Goal: Navigation & Orientation: Find specific page/section

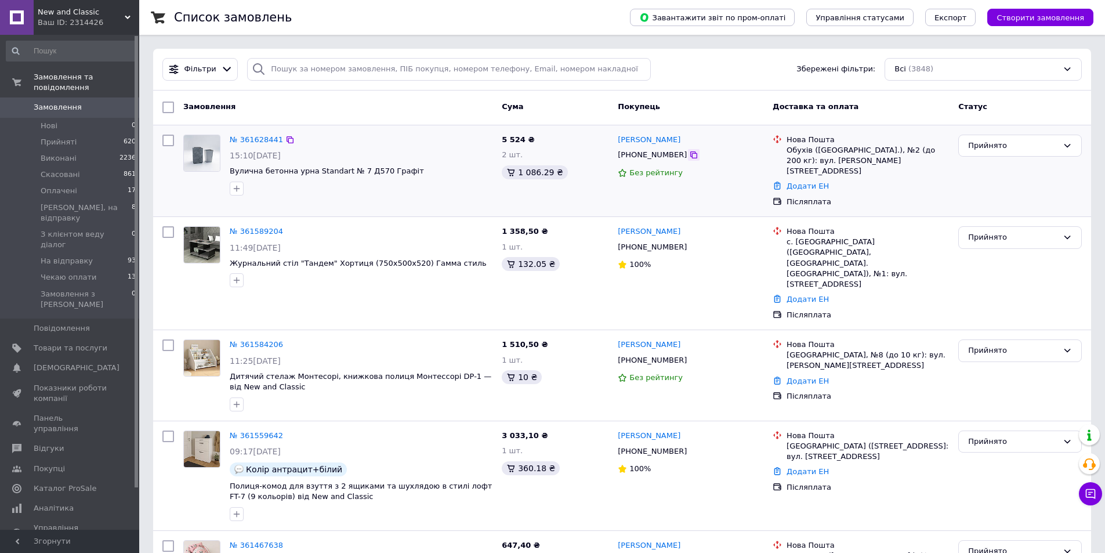
click at [689, 157] on icon at bounding box center [693, 154] width 9 height 9
click at [292, 197] on div at bounding box center [360, 188] width 267 height 19
click at [690, 357] on icon at bounding box center [693, 360] width 7 height 7
click at [340, 103] on div "Замовлення" at bounding box center [338, 107] width 318 height 21
drag, startPoint x: 343, startPoint y: 374, endPoint x: 359, endPoint y: 388, distance: 21.4
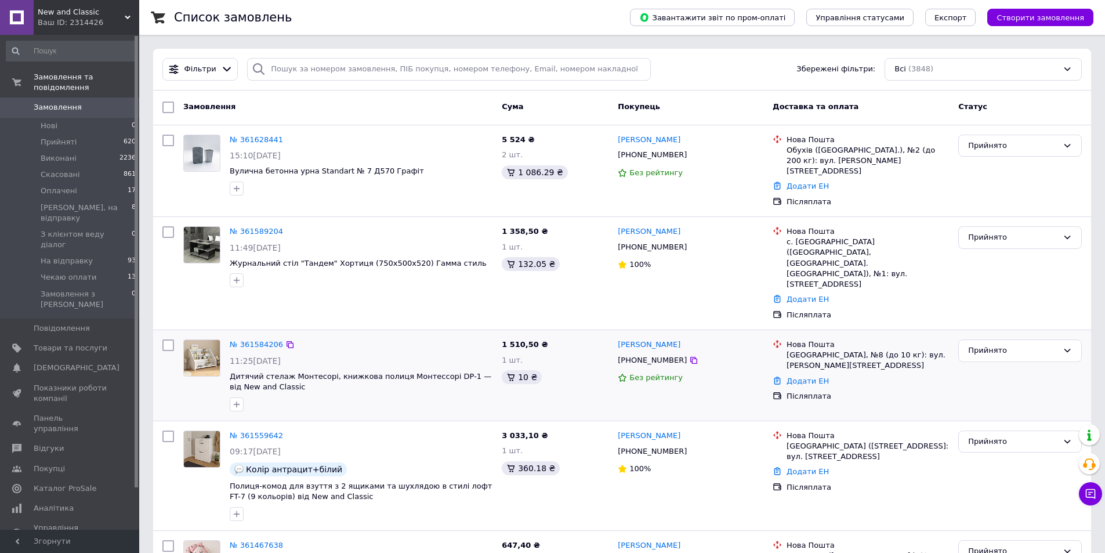
click at [343, 395] on div at bounding box center [360, 404] width 267 height 19
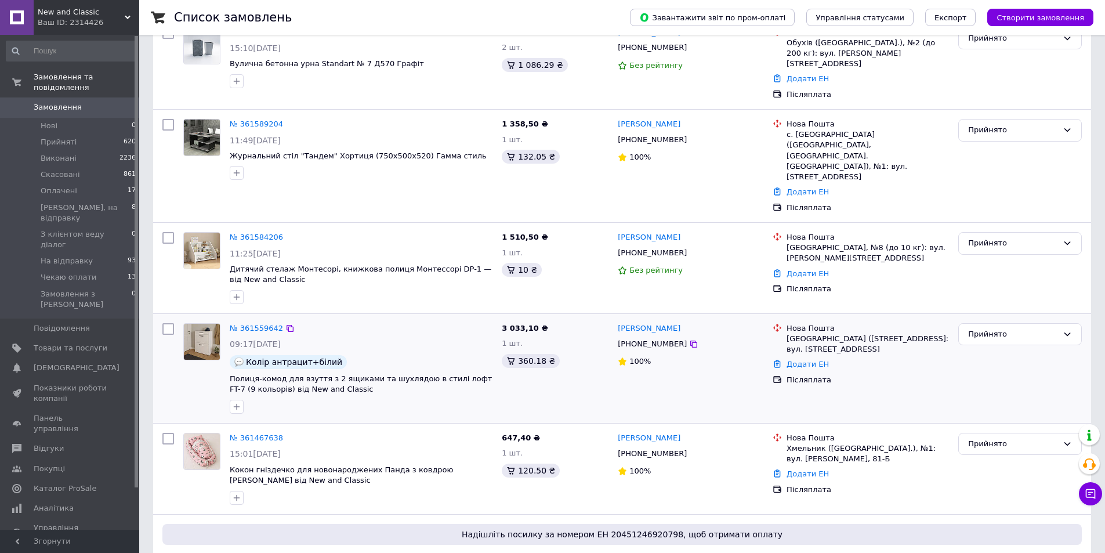
scroll to position [116, 0]
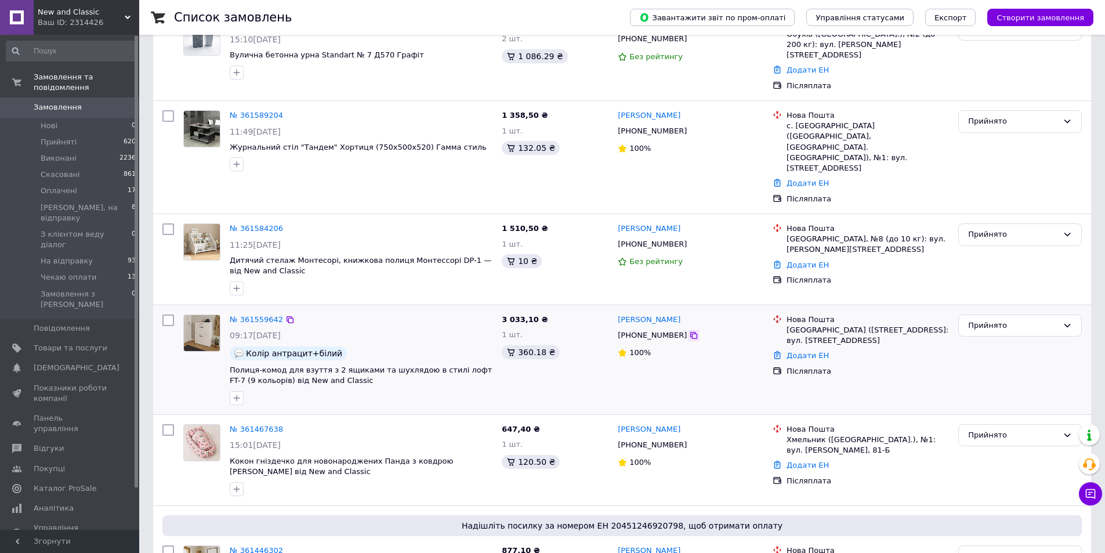
click at [689, 331] on icon at bounding box center [693, 335] width 9 height 9
click at [316, 480] on div at bounding box center [360, 489] width 267 height 19
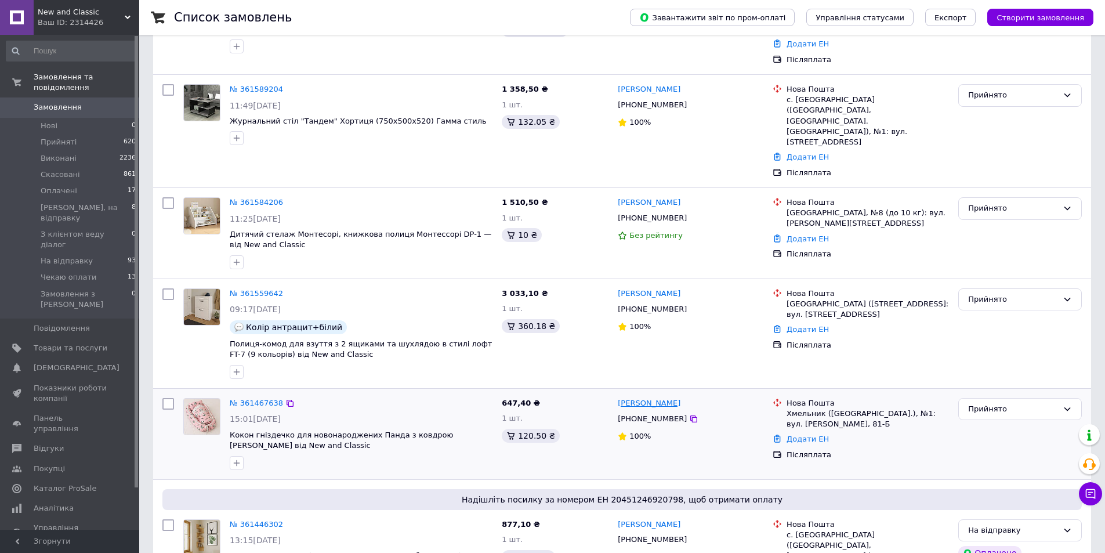
scroll to position [174, 0]
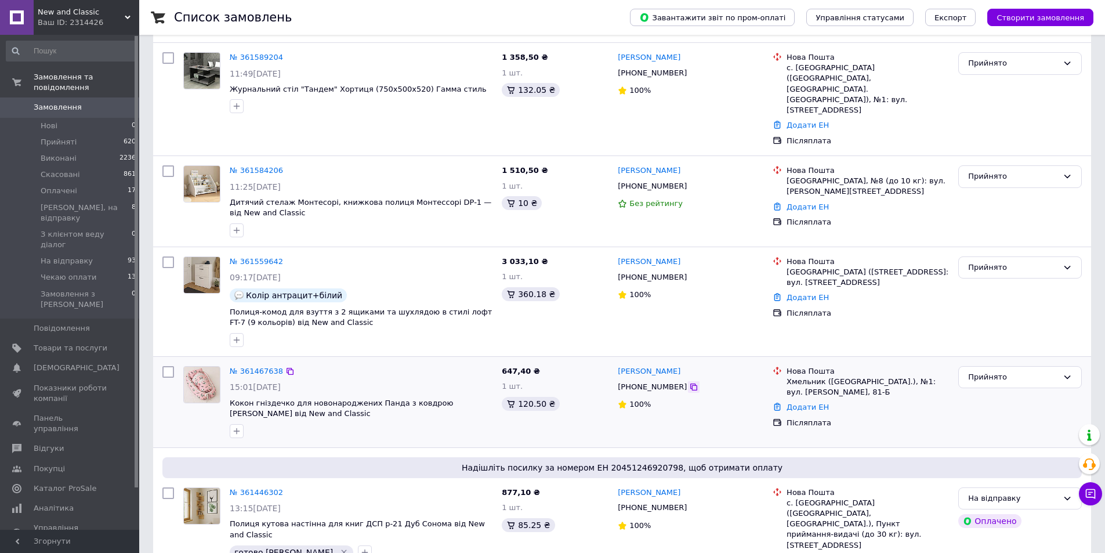
click at [689, 382] on icon at bounding box center [693, 386] width 9 height 9
drag, startPoint x: 160, startPoint y: 295, endPoint x: 182, endPoint y: 305, distance: 24.1
click at [160, 296] on div at bounding box center [168, 302] width 21 height 100
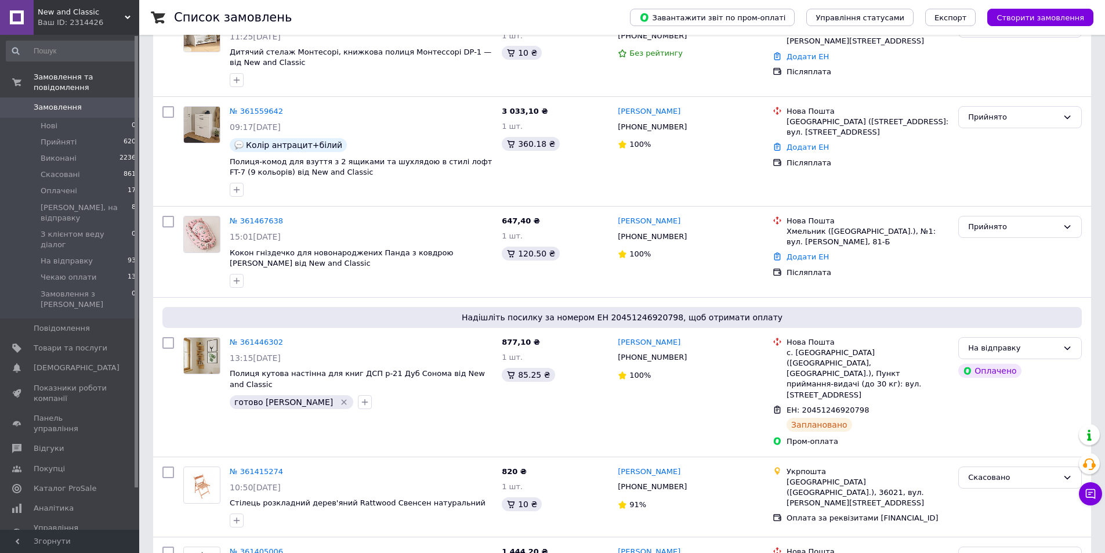
scroll to position [348, 0]
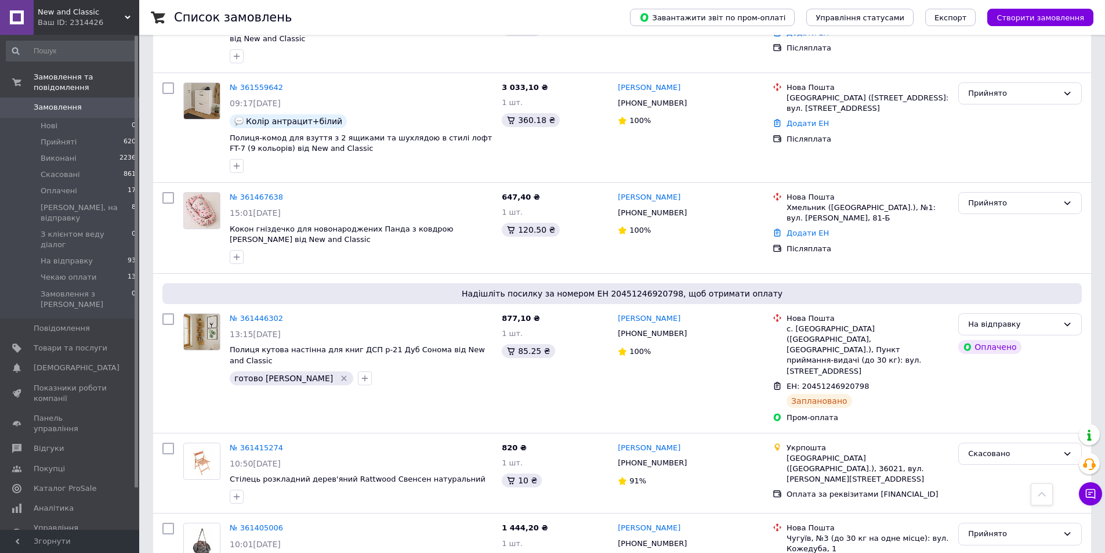
click at [90, 17] on span "New and Classic" at bounding box center [81, 12] width 87 height 10
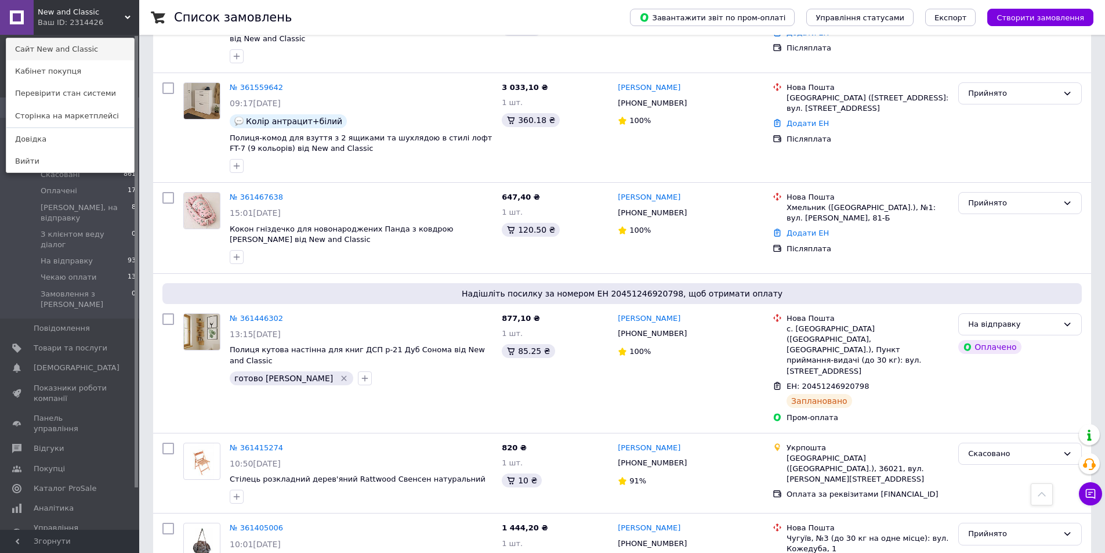
click at [79, 45] on link "Сайт New and Classic" at bounding box center [70, 49] width 128 height 22
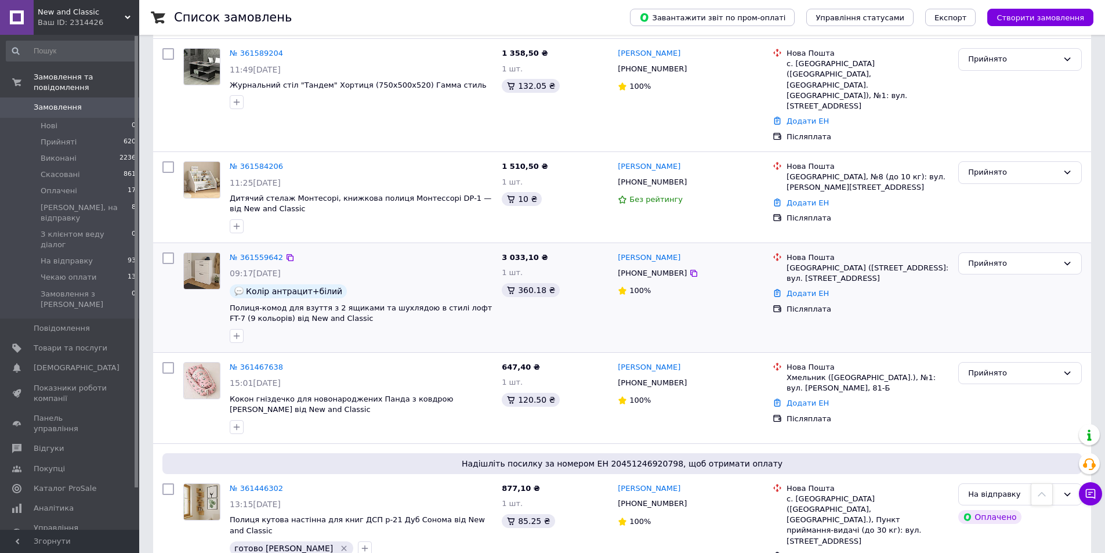
scroll to position [174, 0]
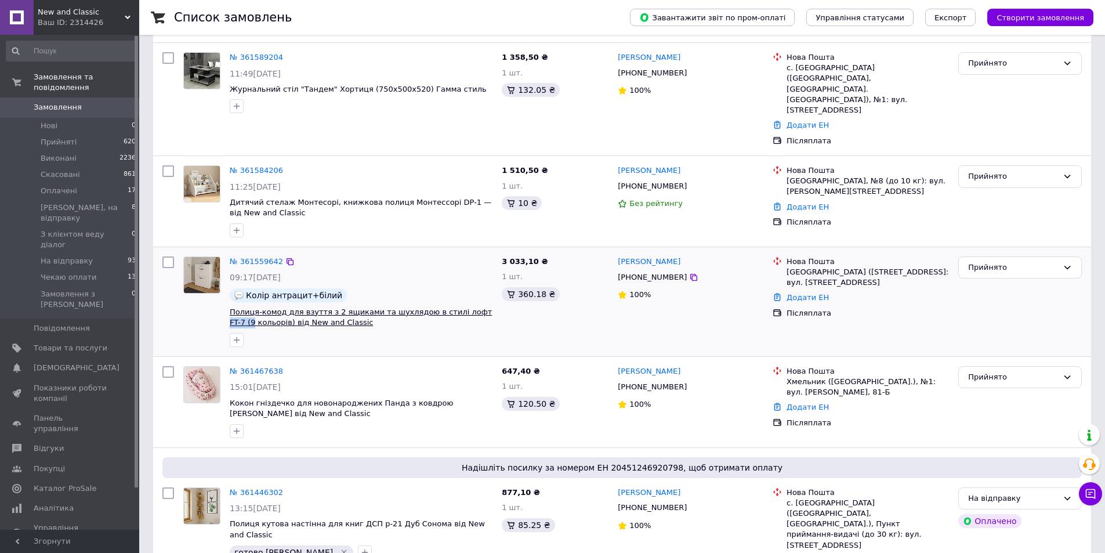
drag, startPoint x: 487, startPoint y: 280, endPoint x: 454, endPoint y: 281, distance: 33.6
click at [454, 307] on span "Полиця-комод для взуття з 2 ящиками та шухлядою в стилі лофт FT-7 (9 кольорів) …" at bounding box center [361, 317] width 263 height 21
copy span "FT-7 (9"
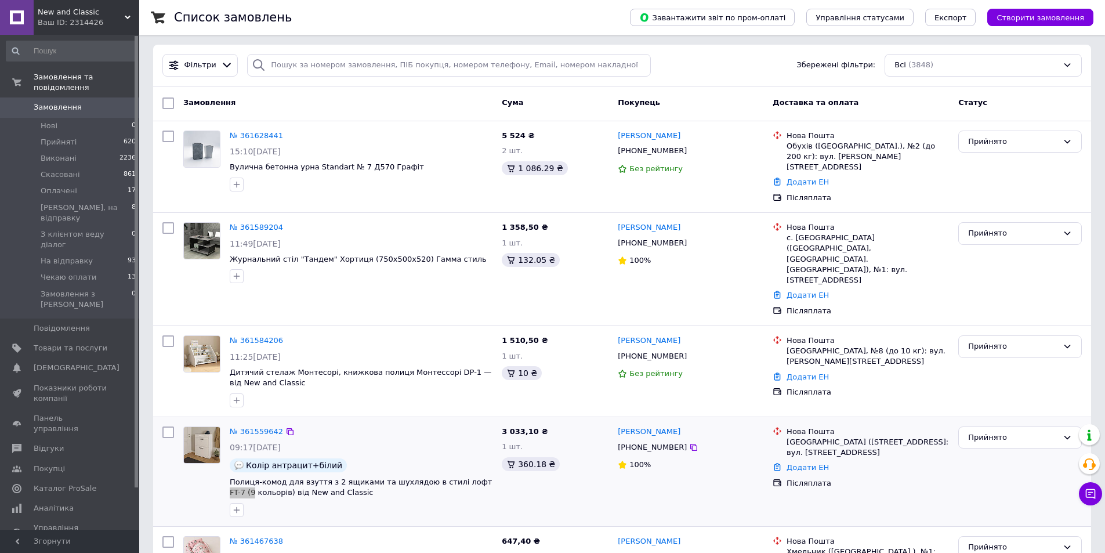
scroll to position [0, 0]
